Goal: Find specific page/section: Find specific page/section

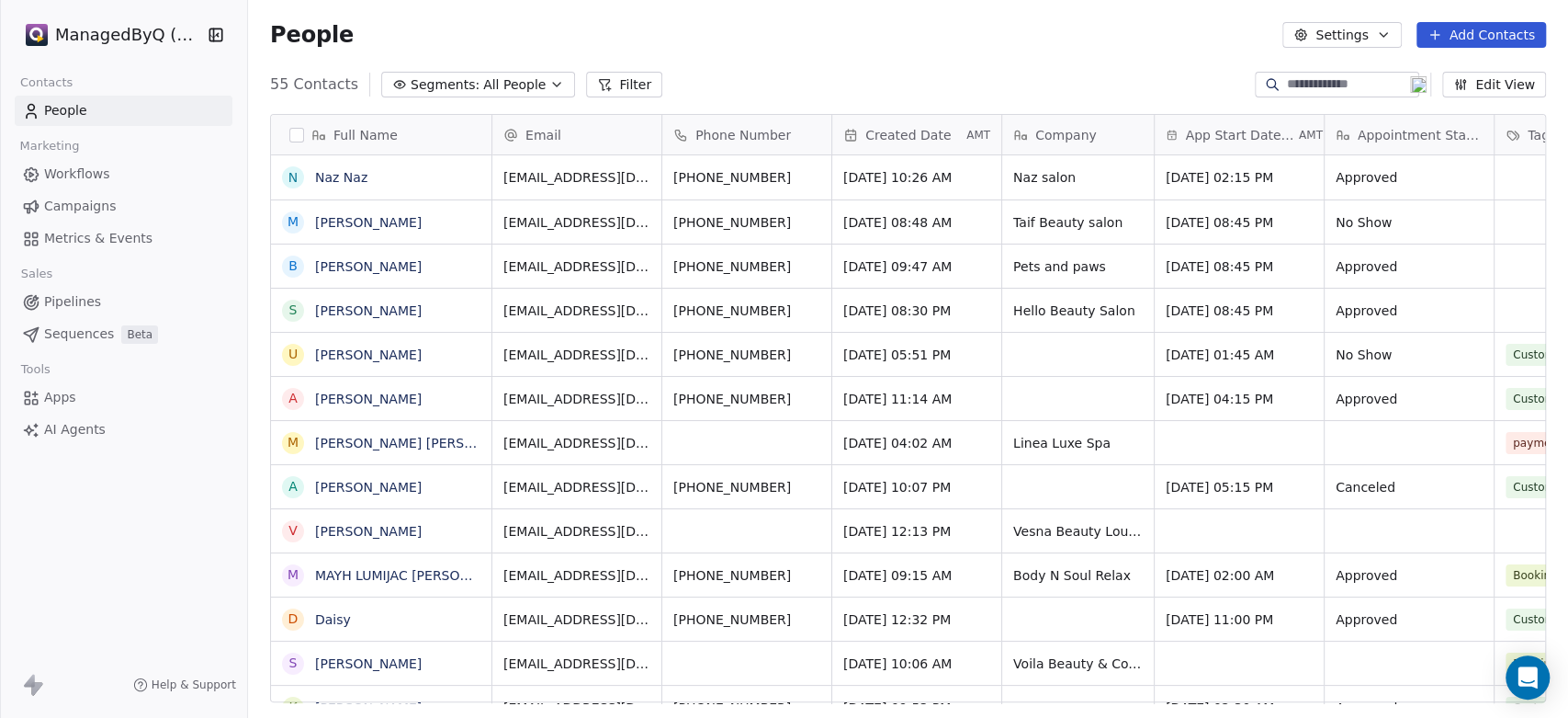
scroll to position [616, 1304]
click at [131, 35] on html "ManagedByQ (FZE) Contacts People Marketing Workflows Campaigns Metrics & Events…" at bounding box center [784, 359] width 1568 height 718
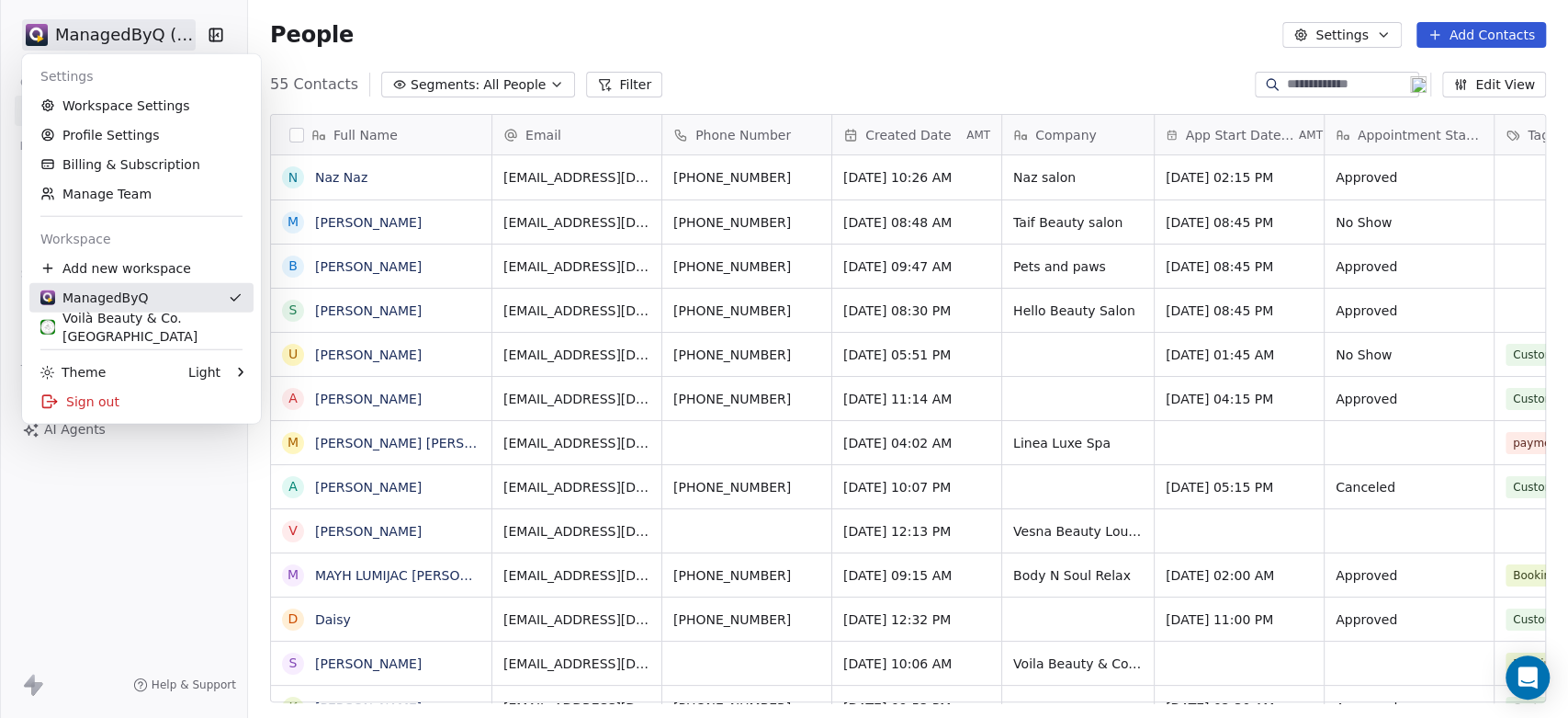
click at [132, 310] on link "ManagedByQ" at bounding box center [141, 298] width 224 height 29
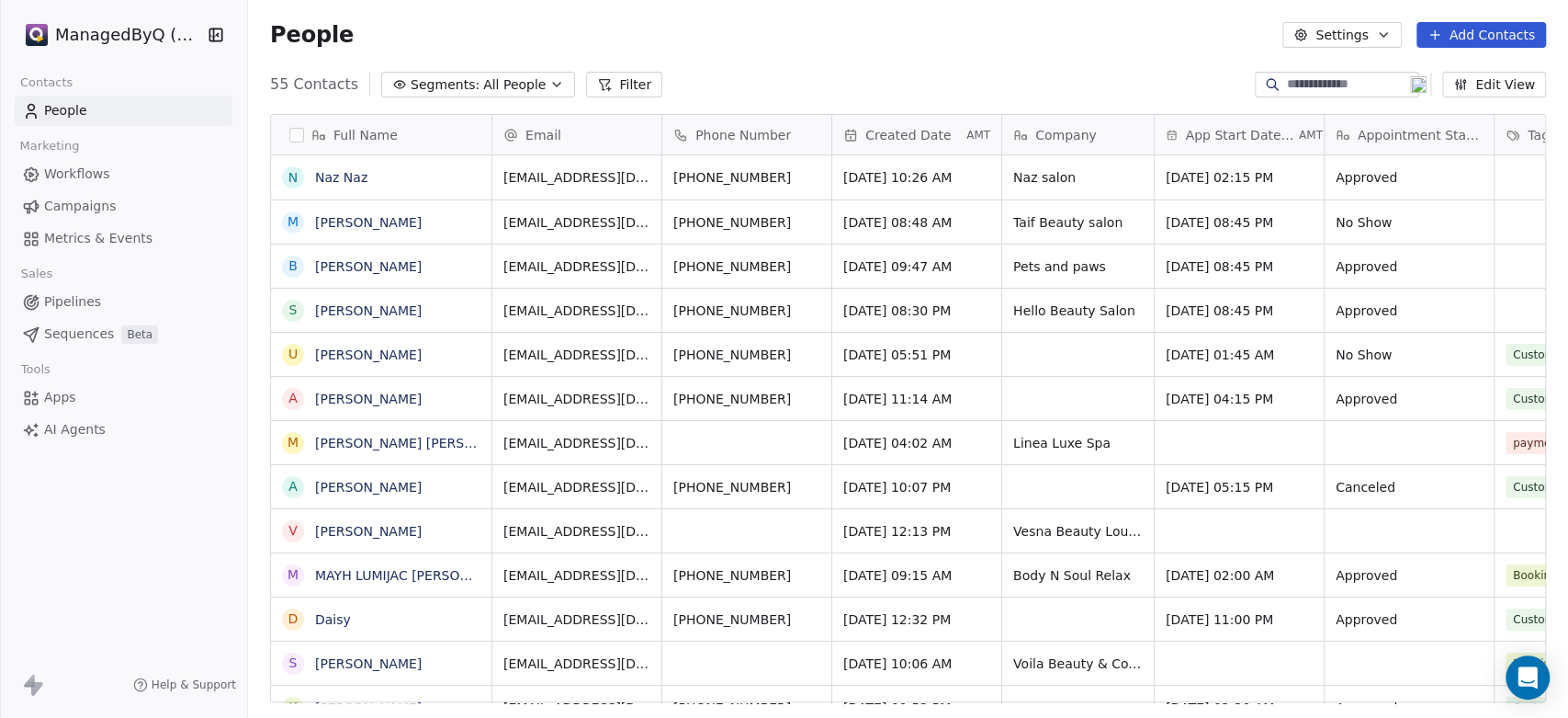
click at [111, 36] on html "ManagedByQ (FZE) Contacts People Marketing Workflows Campaigns Metrics & Events…" at bounding box center [784, 359] width 1568 height 718
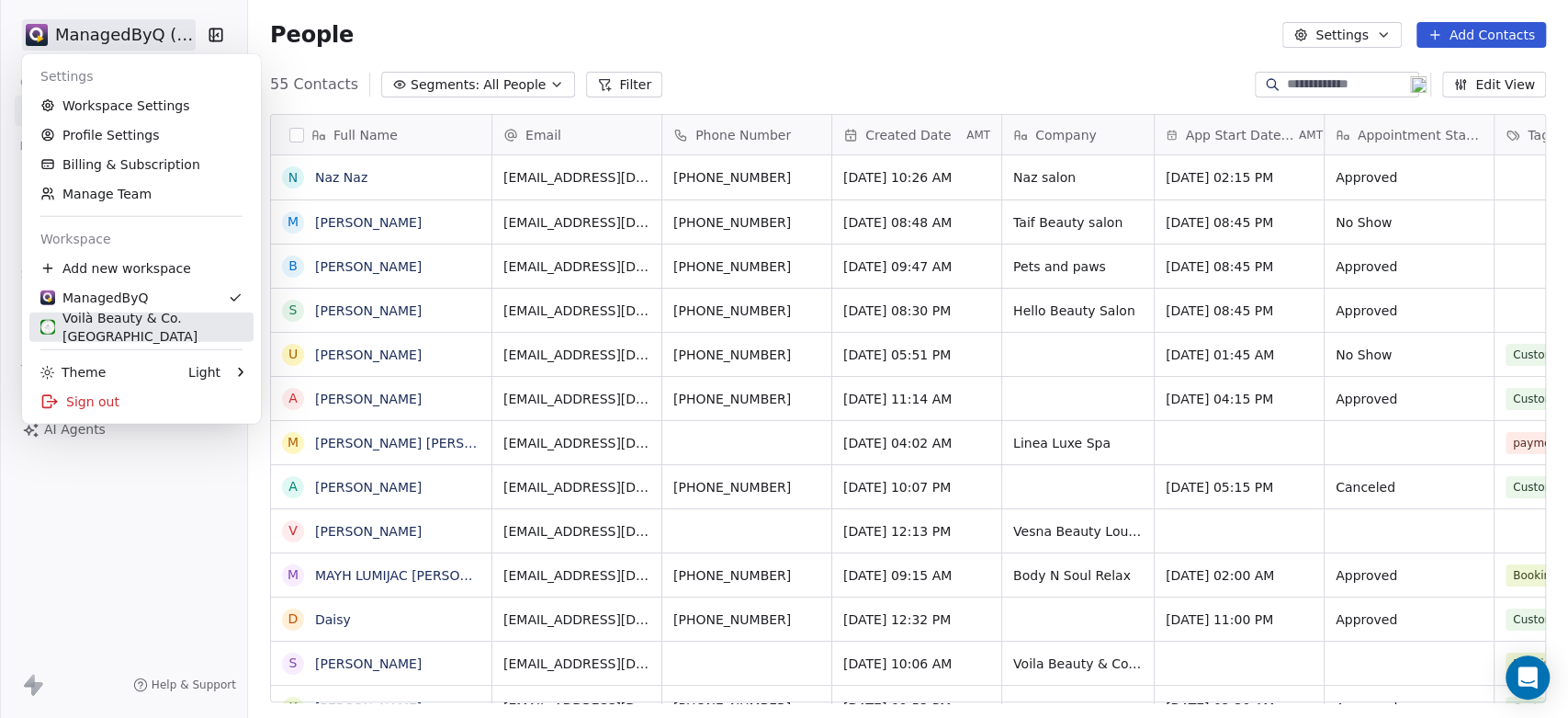
click at [117, 324] on div "Voilà Beauty & Co. [GEOGRAPHIC_DATA]" at bounding box center [142, 327] width 203 height 37
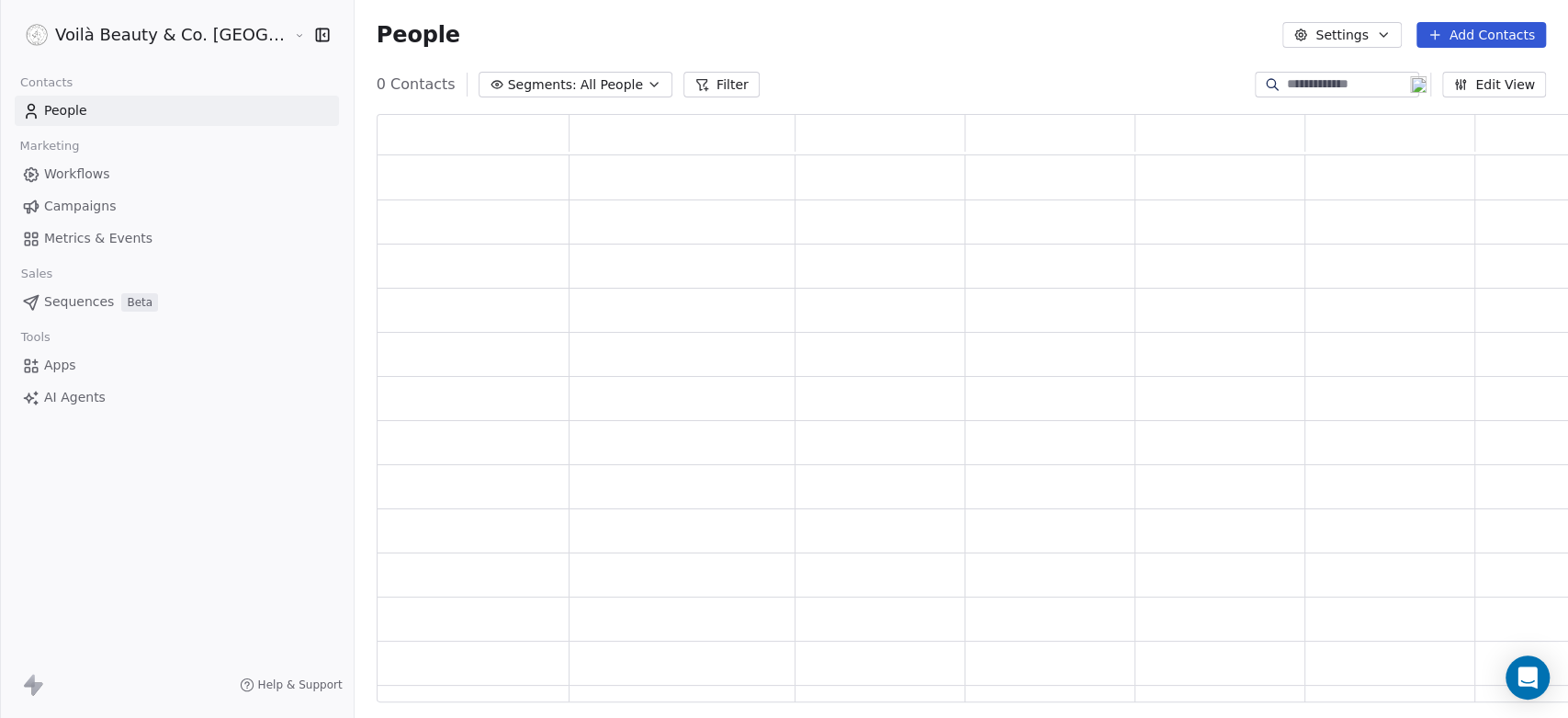
scroll to position [572, 1235]
click at [71, 176] on span "Workflows" at bounding box center [77, 174] width 66 height 19
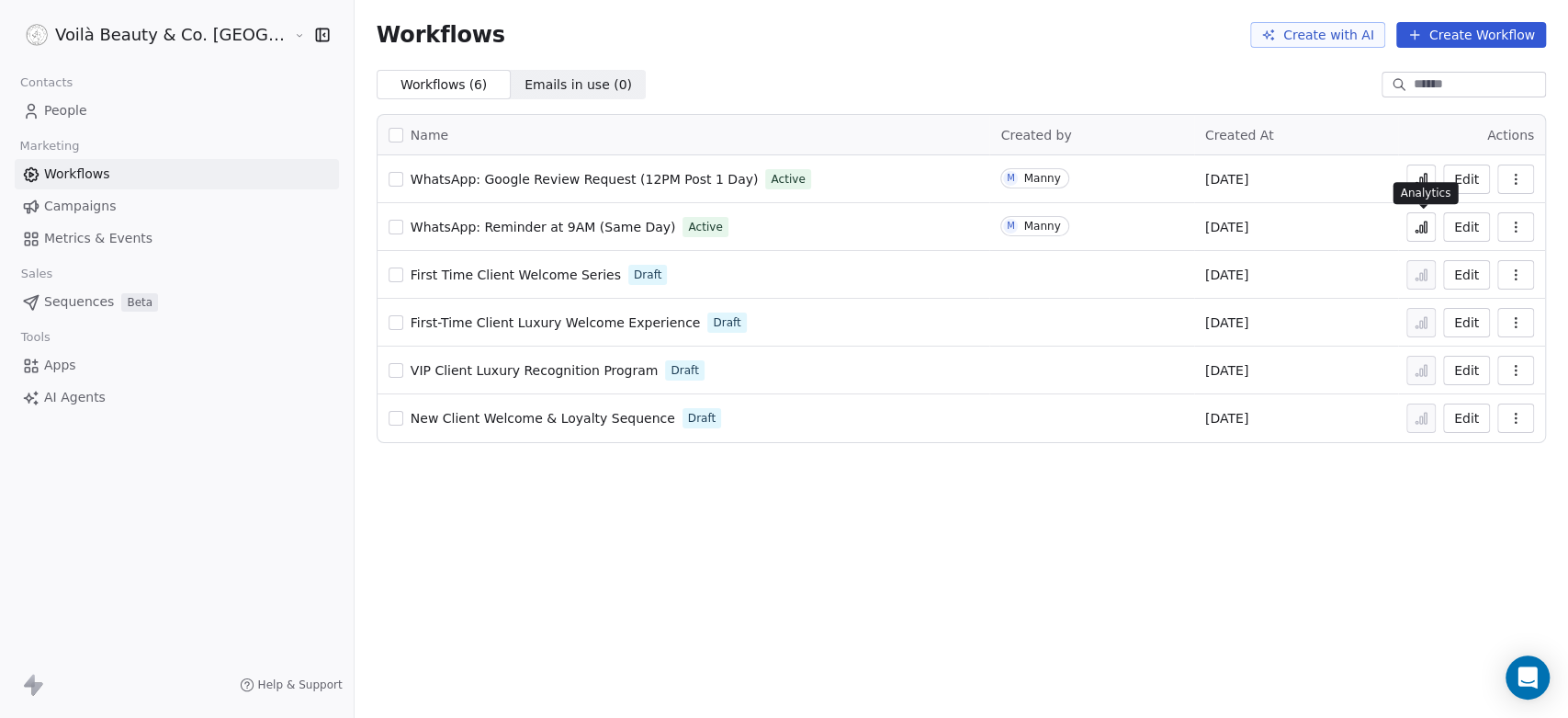
click at [1410, 231] on icon at bounding box center [1421, 226] width 15 height 15
